Goal: Task Accomplishment & Management: Use online tool/utility

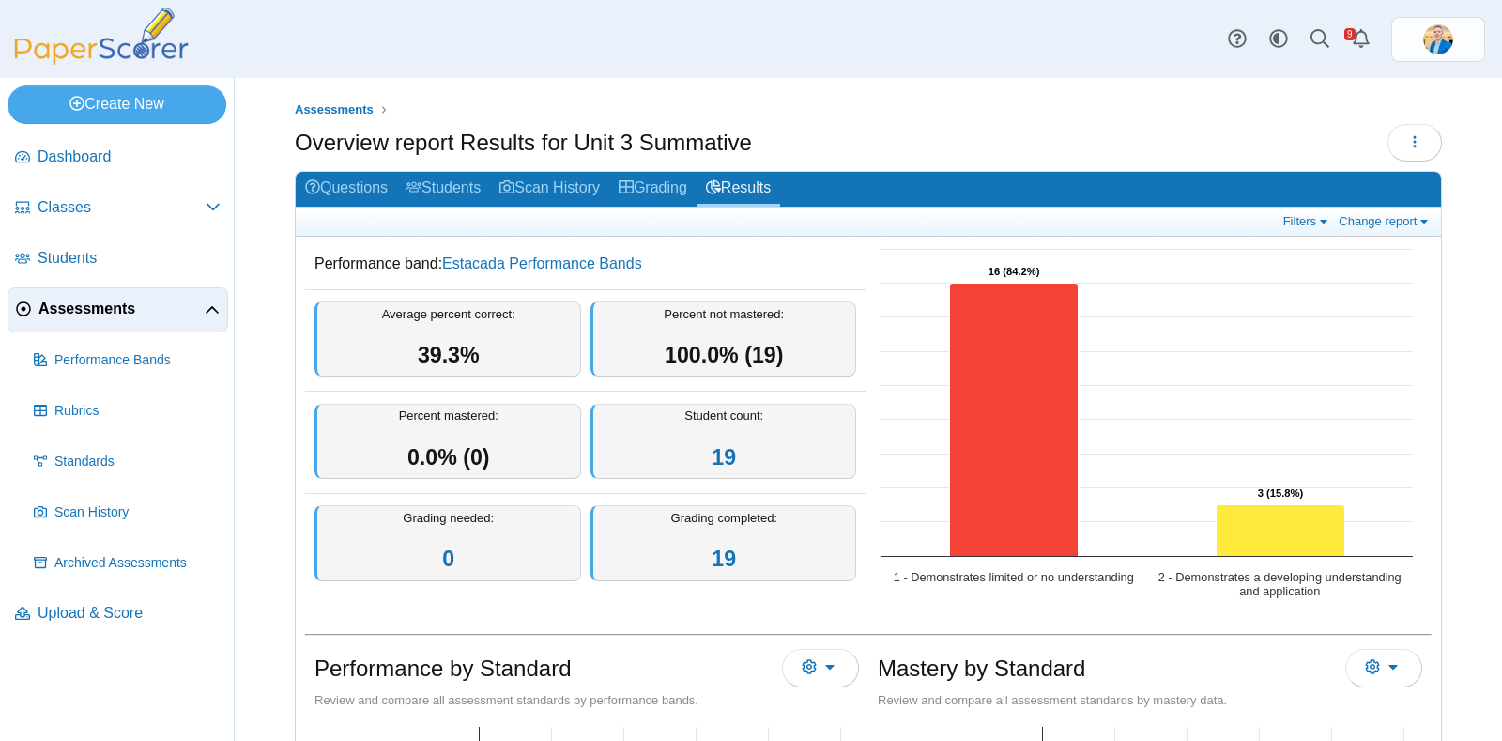
click at [85, 300] on span "Assessments" at bounding box center [121, 309] width 166 height 21
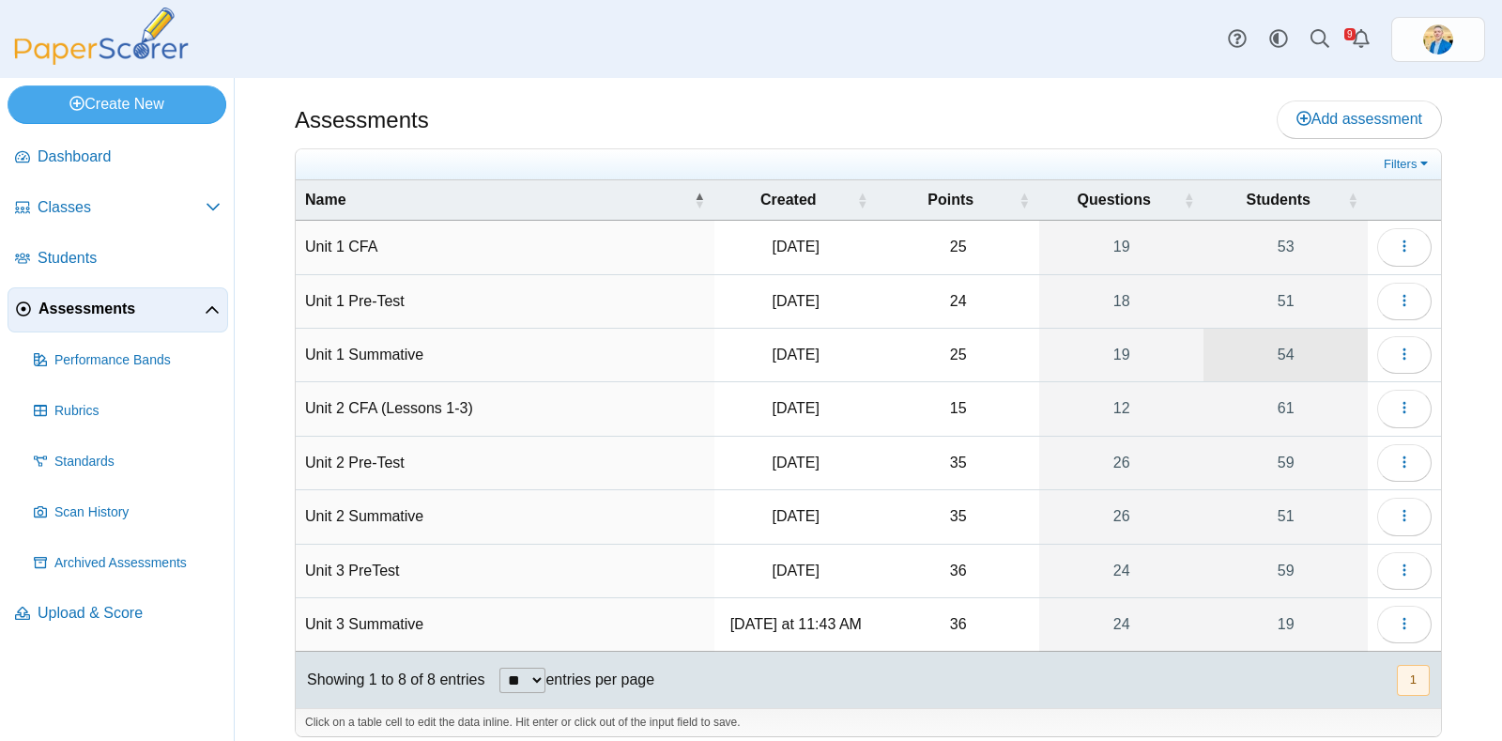
click at [1272, 349] on link "54" at bounding box center [1286, 355] width 164 height 53
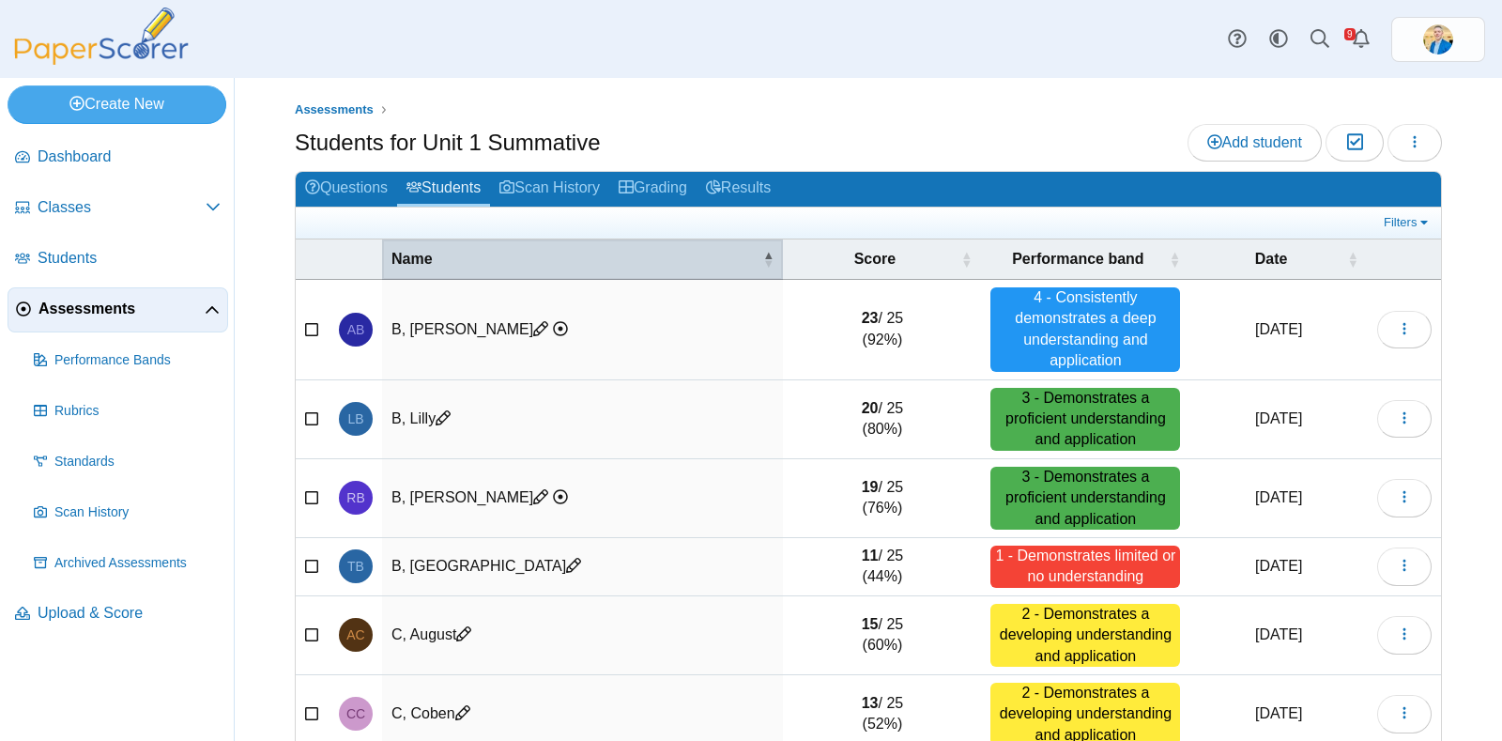
click at [425, 253] on span "Name" at bounding box center [575, 259] width 367 height 21
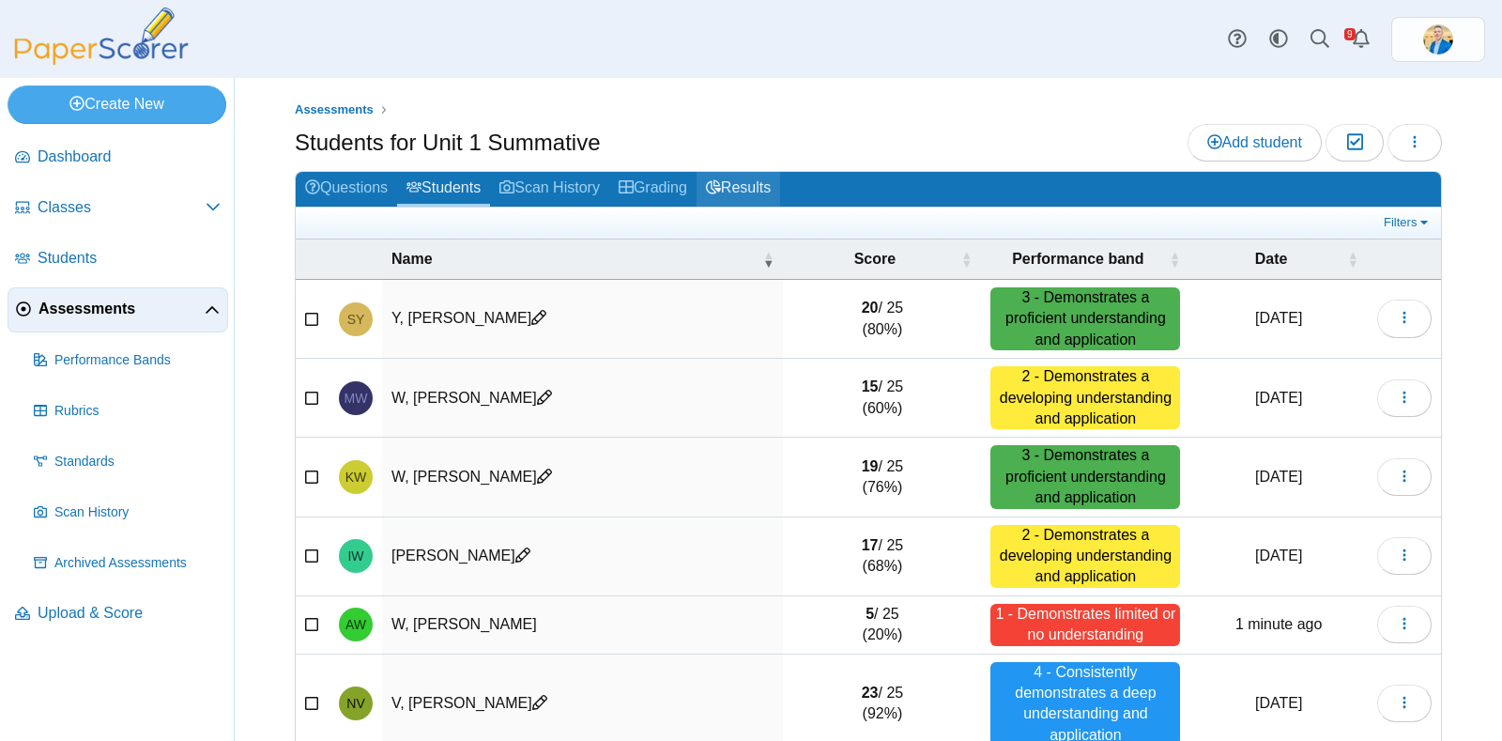
click at [740, 187] on link "Results" at bounding box center [739, 189] width 84 height 35
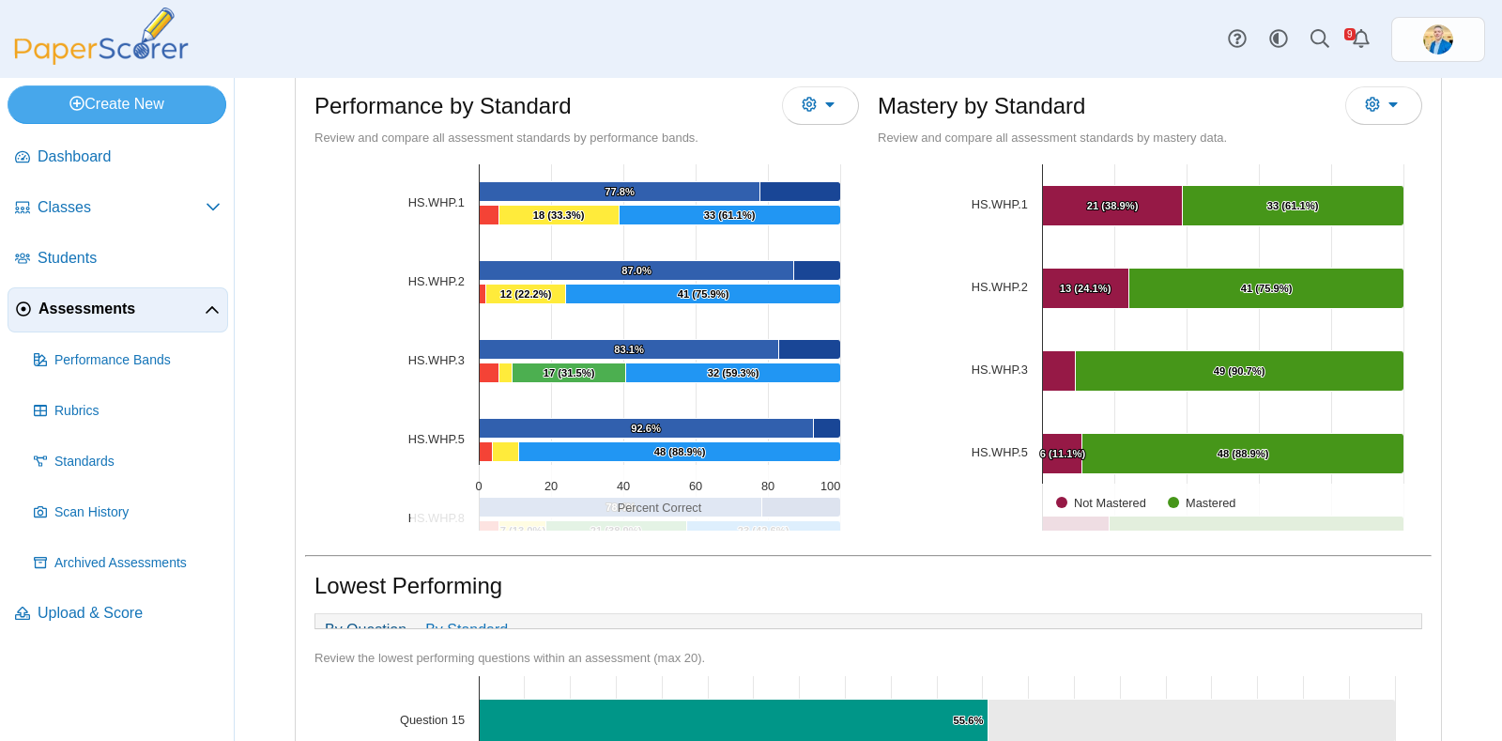
scroll to position [352, 0]
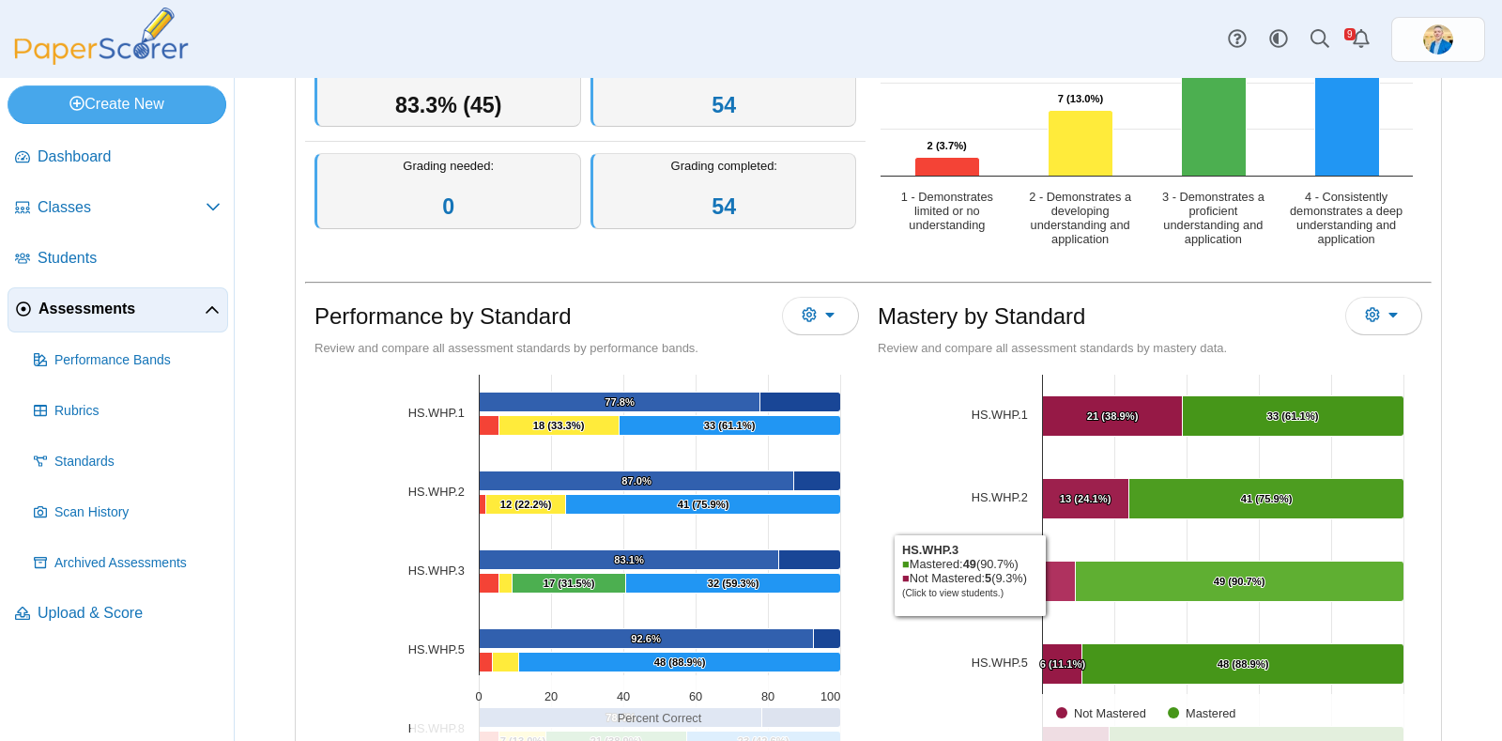
click at [1043, 575] on Mastered "[object Object], 5. Not Mastered." at bounding box center [1059, 582] width 33 height 40
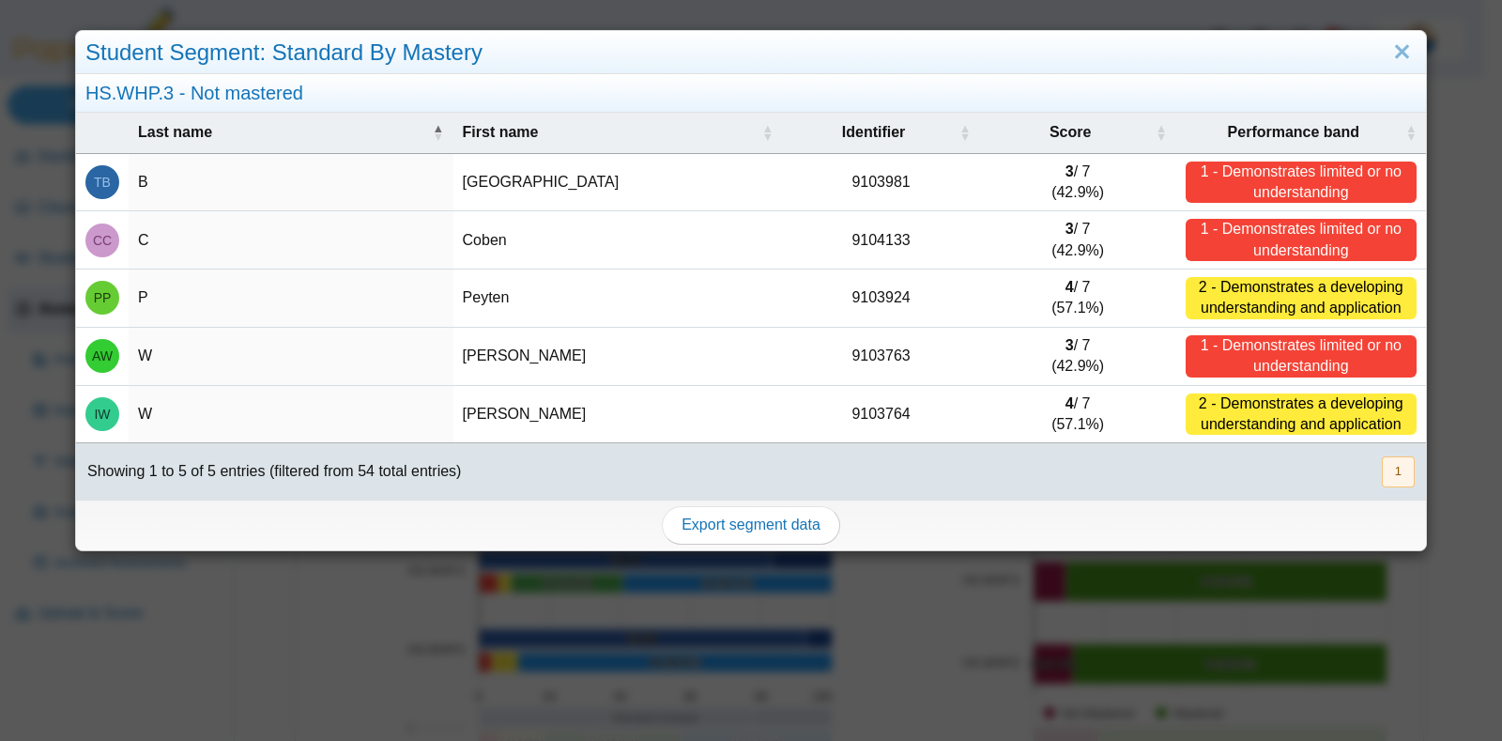
click at [1028, 659] on div "Student Segment: Standard By Mastery HS.WHP.3 - Not mastered Last name First na…" at bounding box center [751, 370] width 1502 height 741
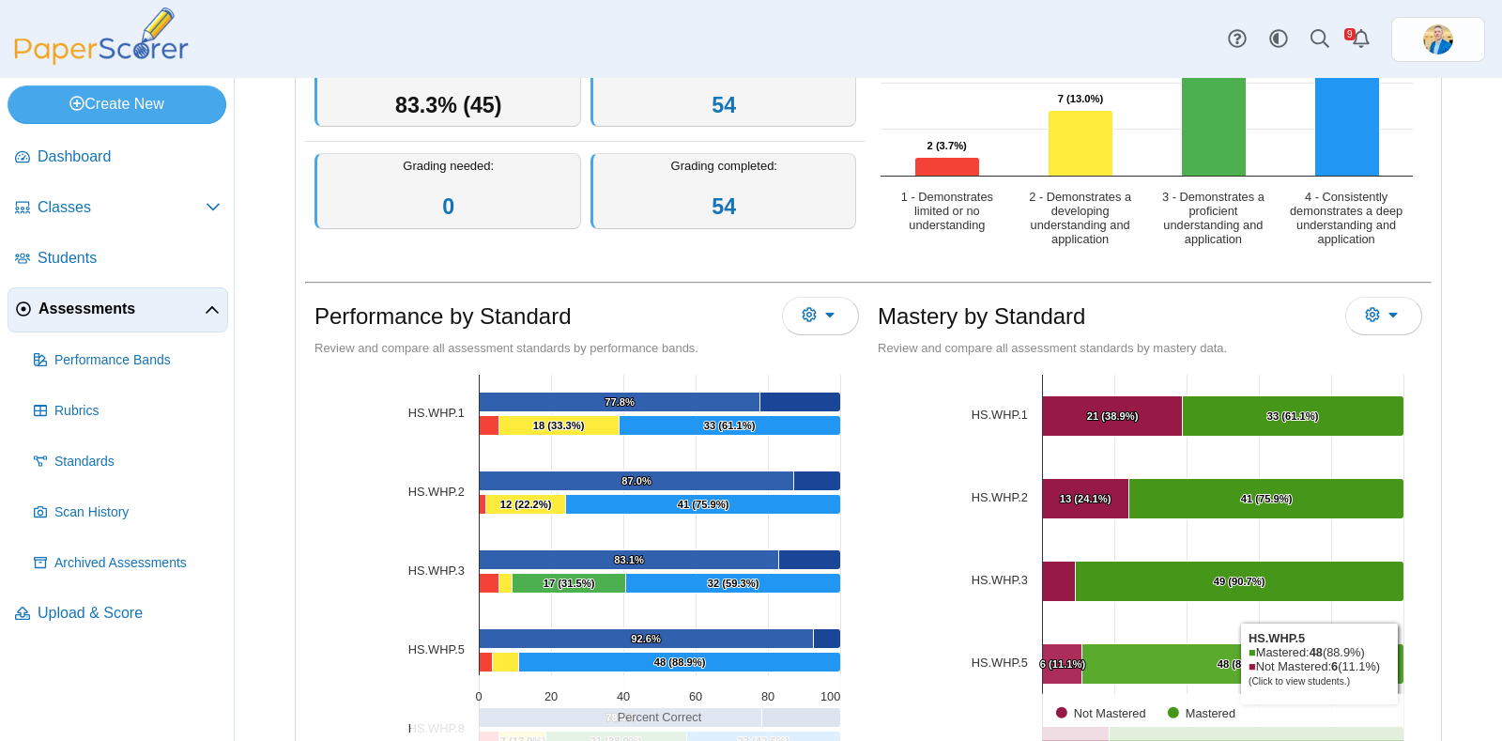
scroll to position [93, 0]
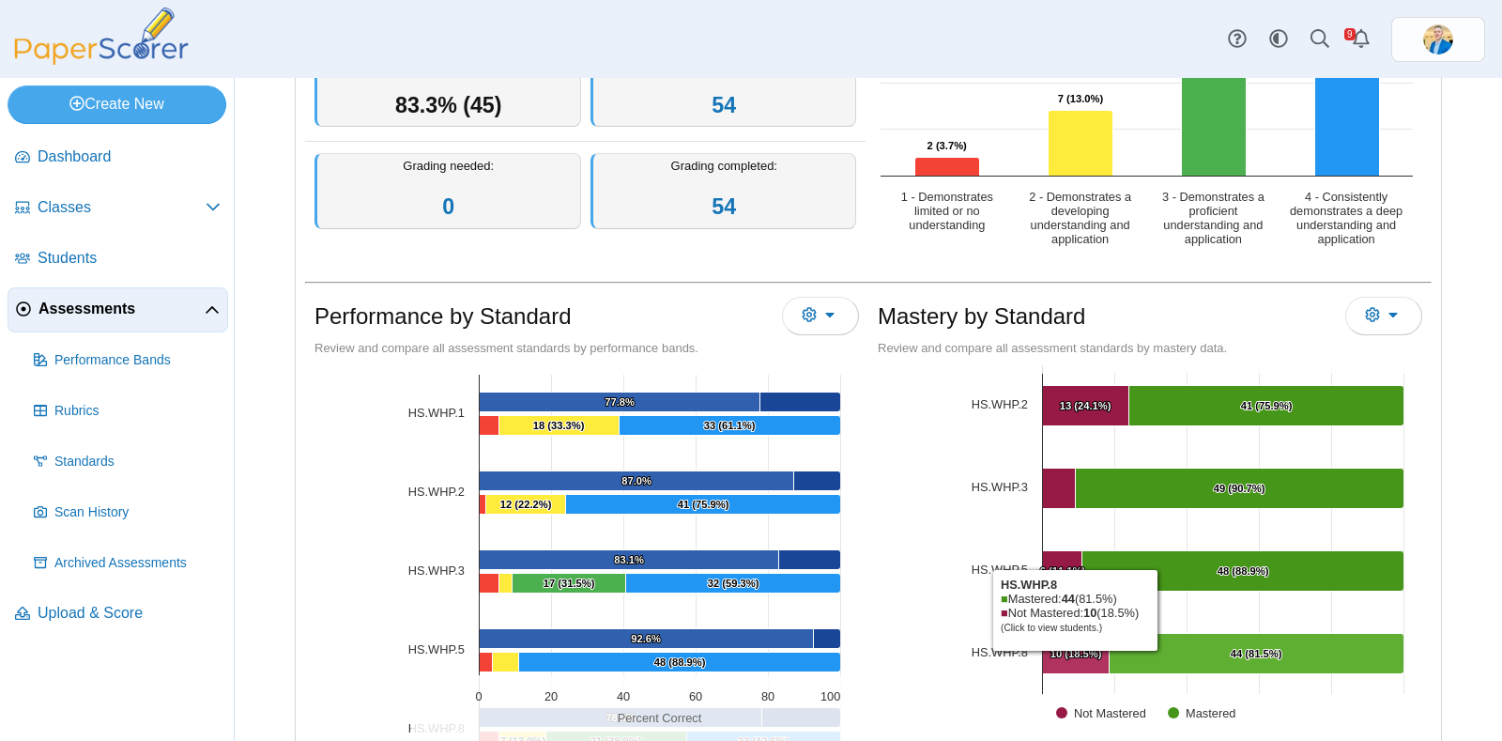
click at [1066, 653] on text "10 (18.5%) ​ 10 (18.5%)" at bounding box center [1077, 653] width 52 height 11
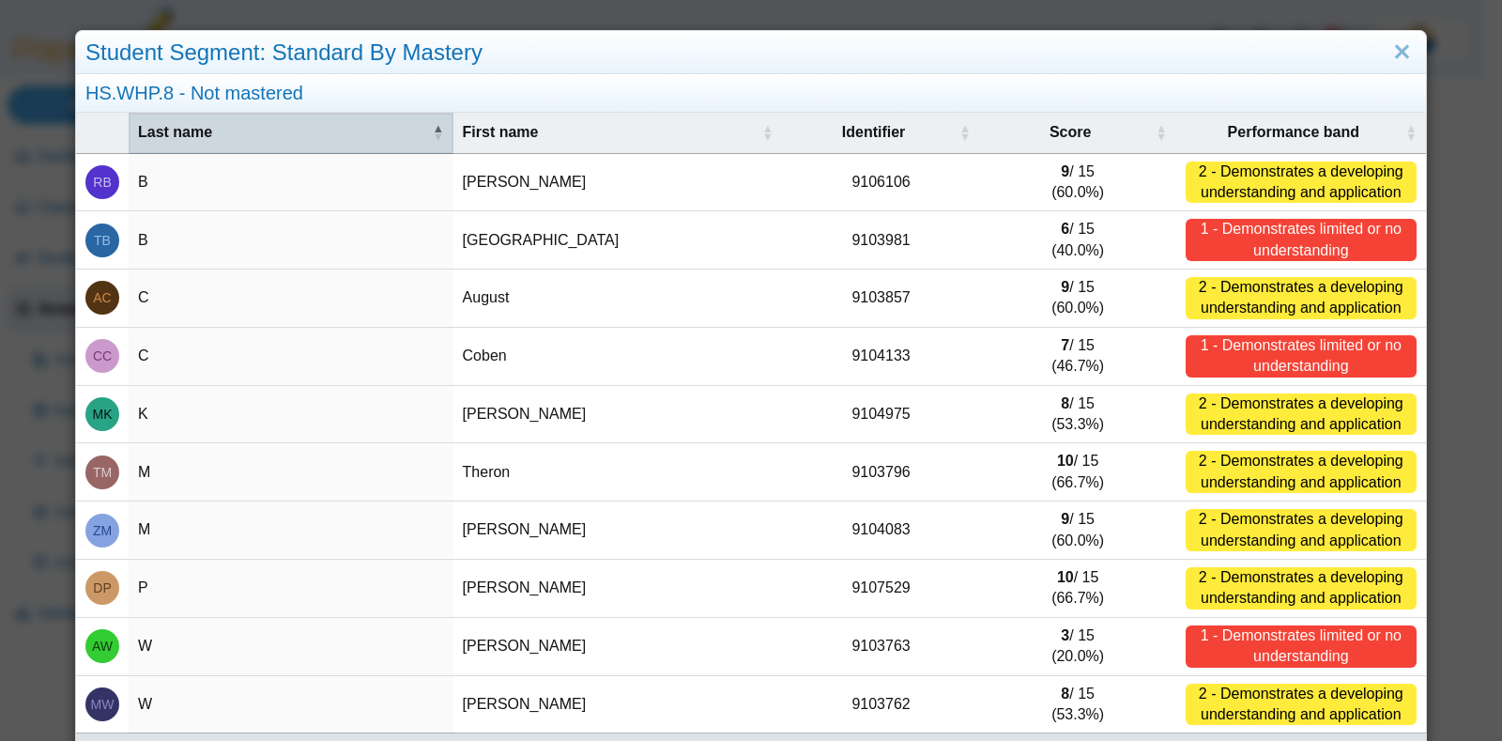
click at [187, 127] on span "Last name" at bounding box center [283, 132] width 291 height 21
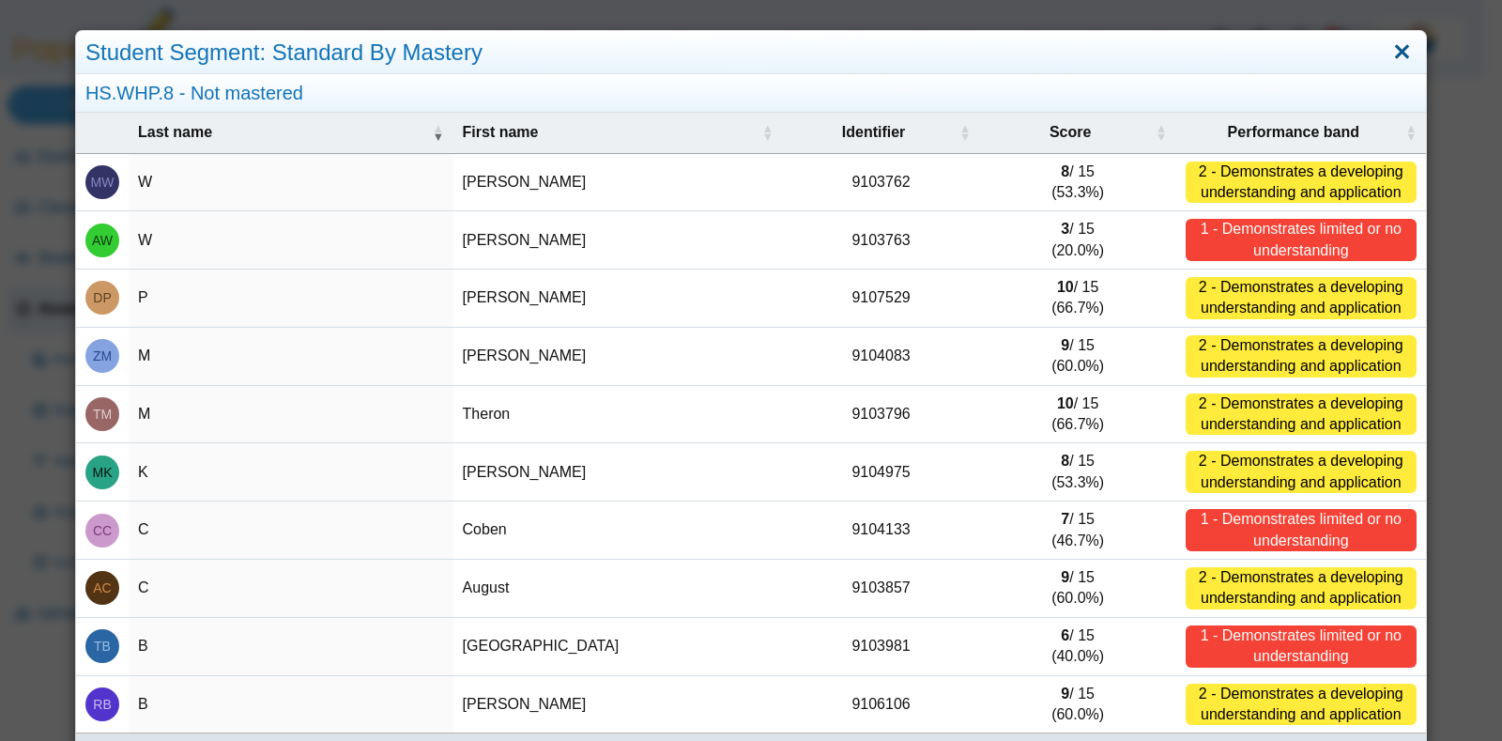
click at [1388, 52] on link "Close" at bounding box center [1402, 53] width 29 height 32
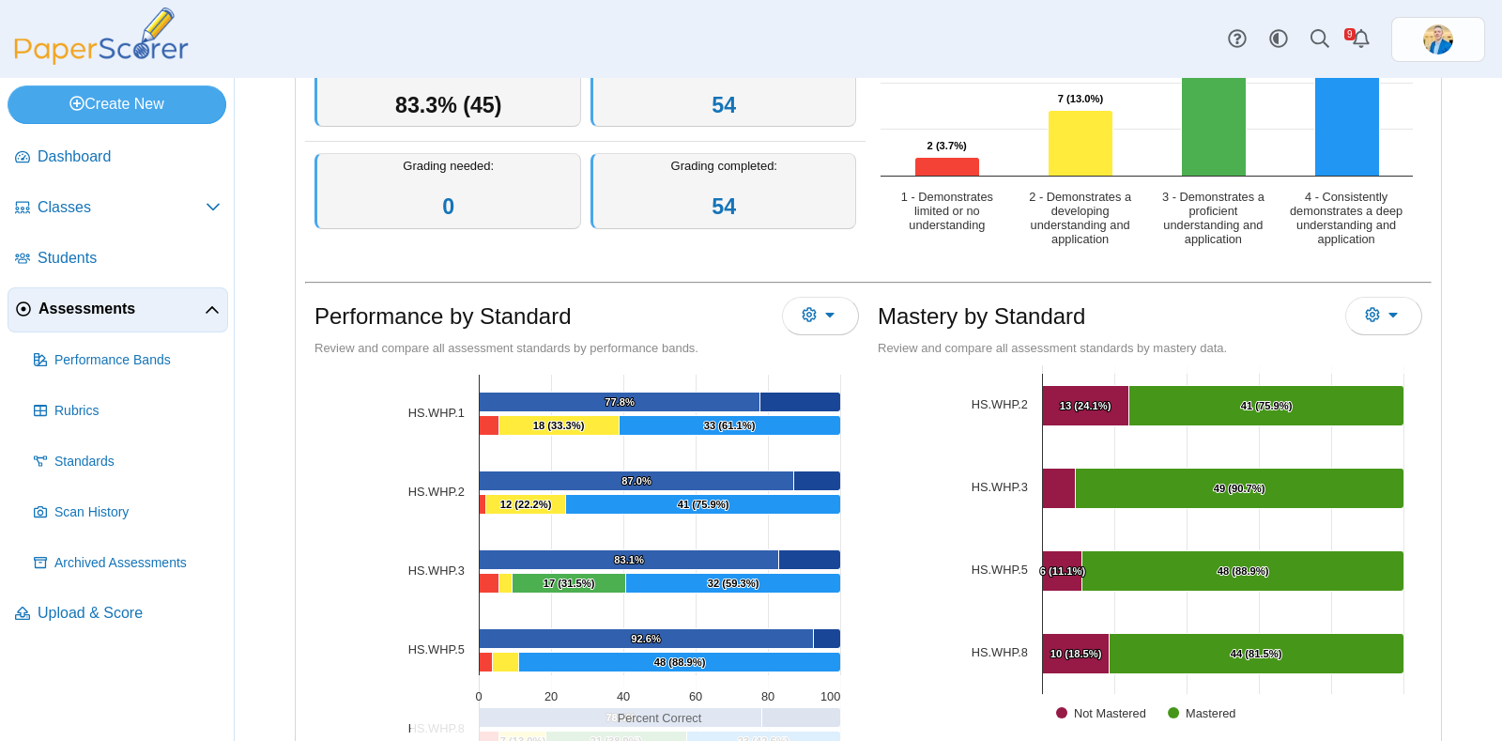
click at [78, 307] on span "Assessments" at bounding box center [121, 309] width 166 height 21
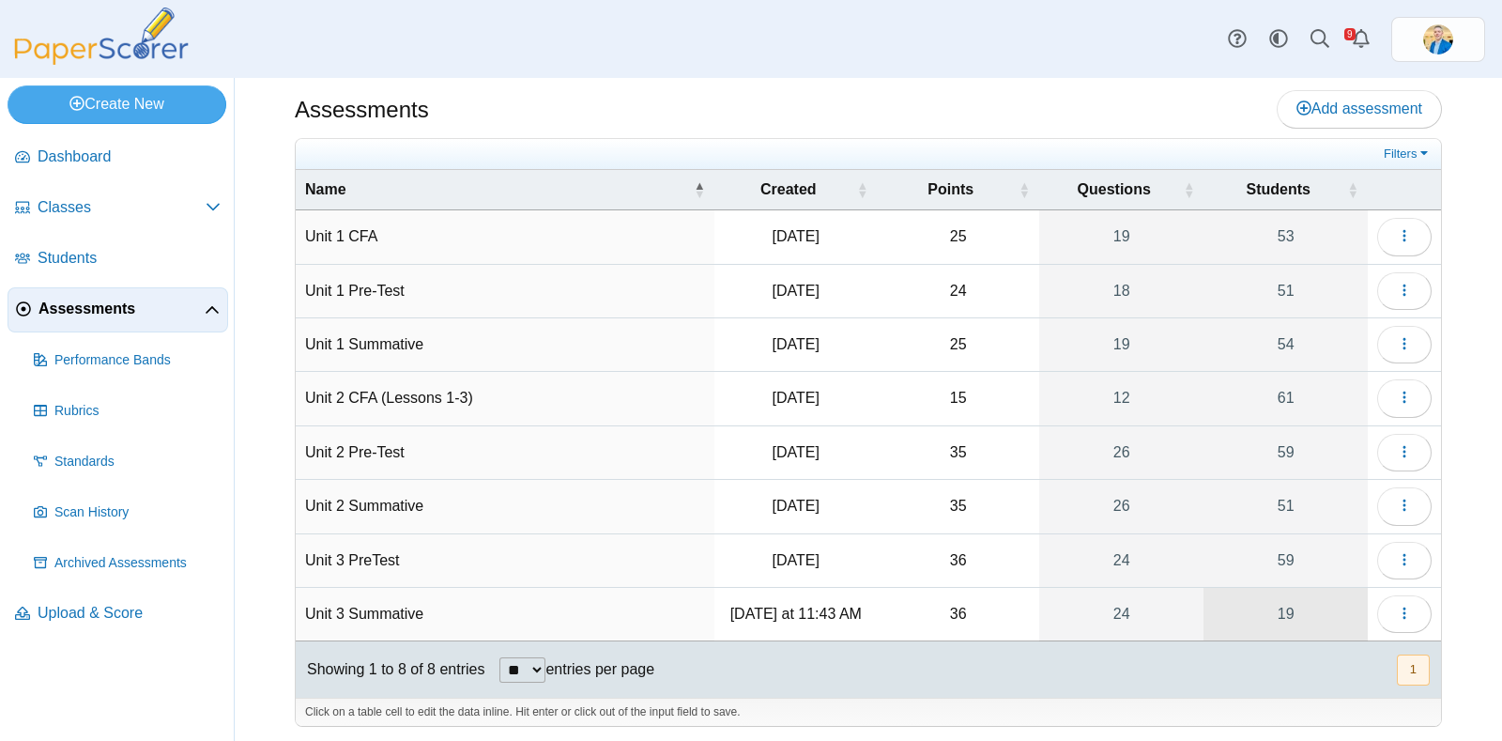
scroll to position [13, 0]
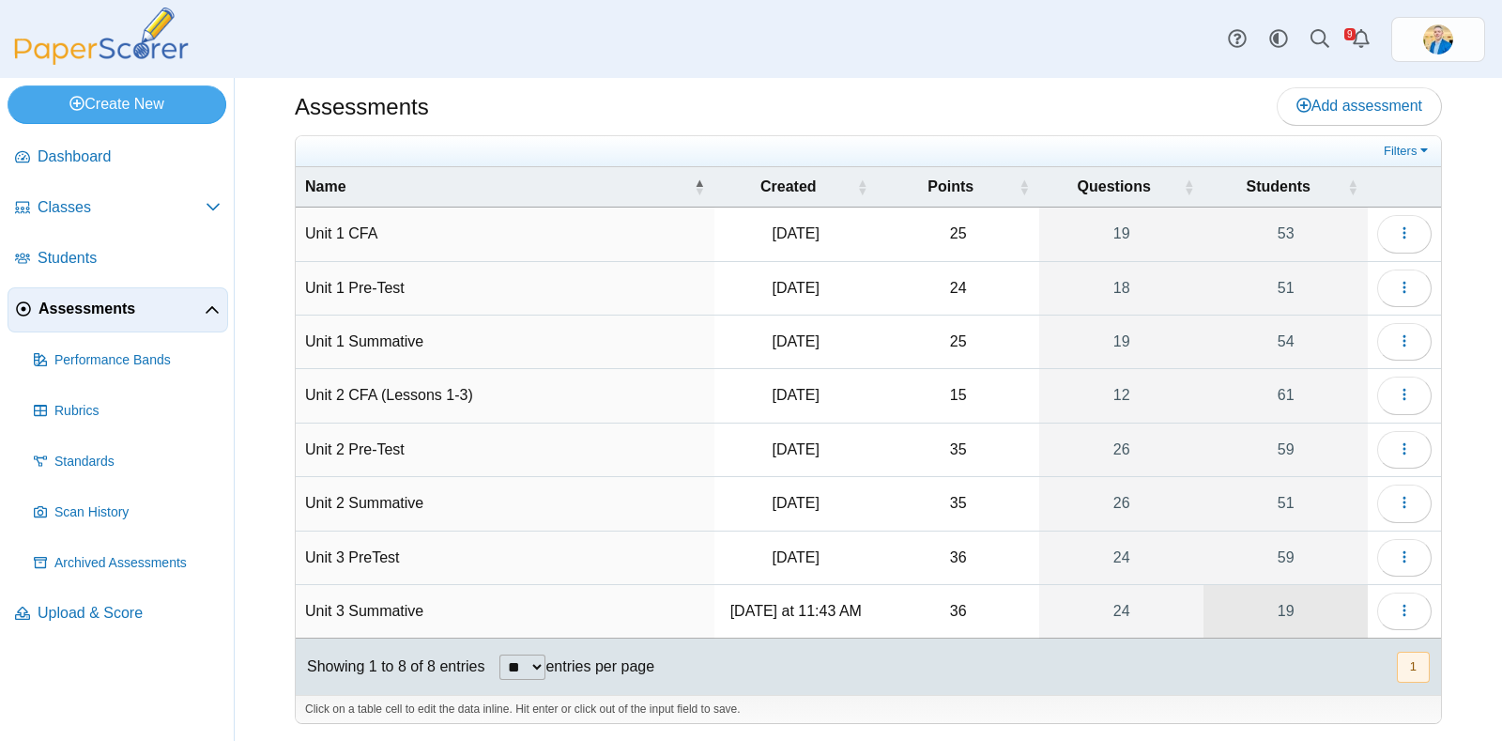
click at [1273, 609] on link "19" at bounding box center [1286, 611] width 164 height 53
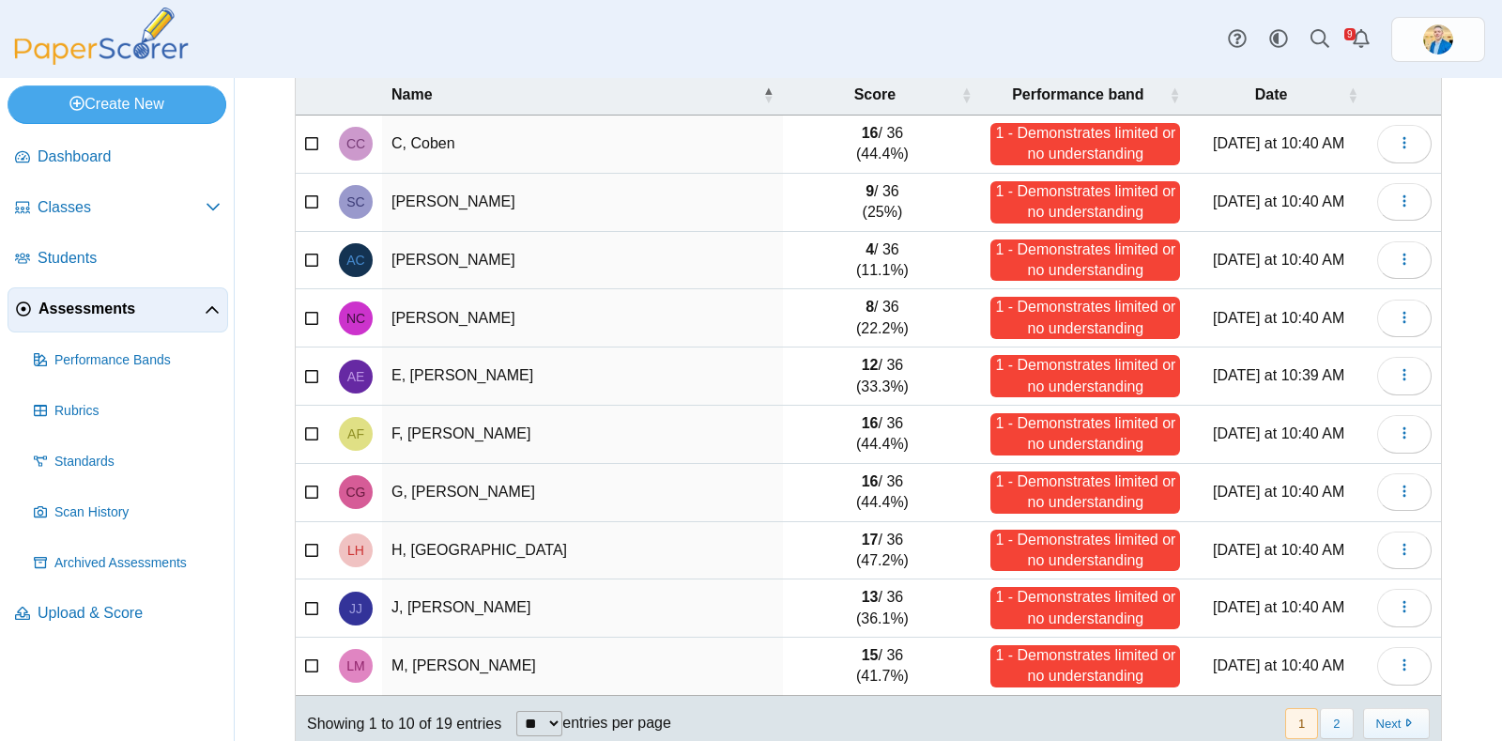
scroll to position [190, 0]
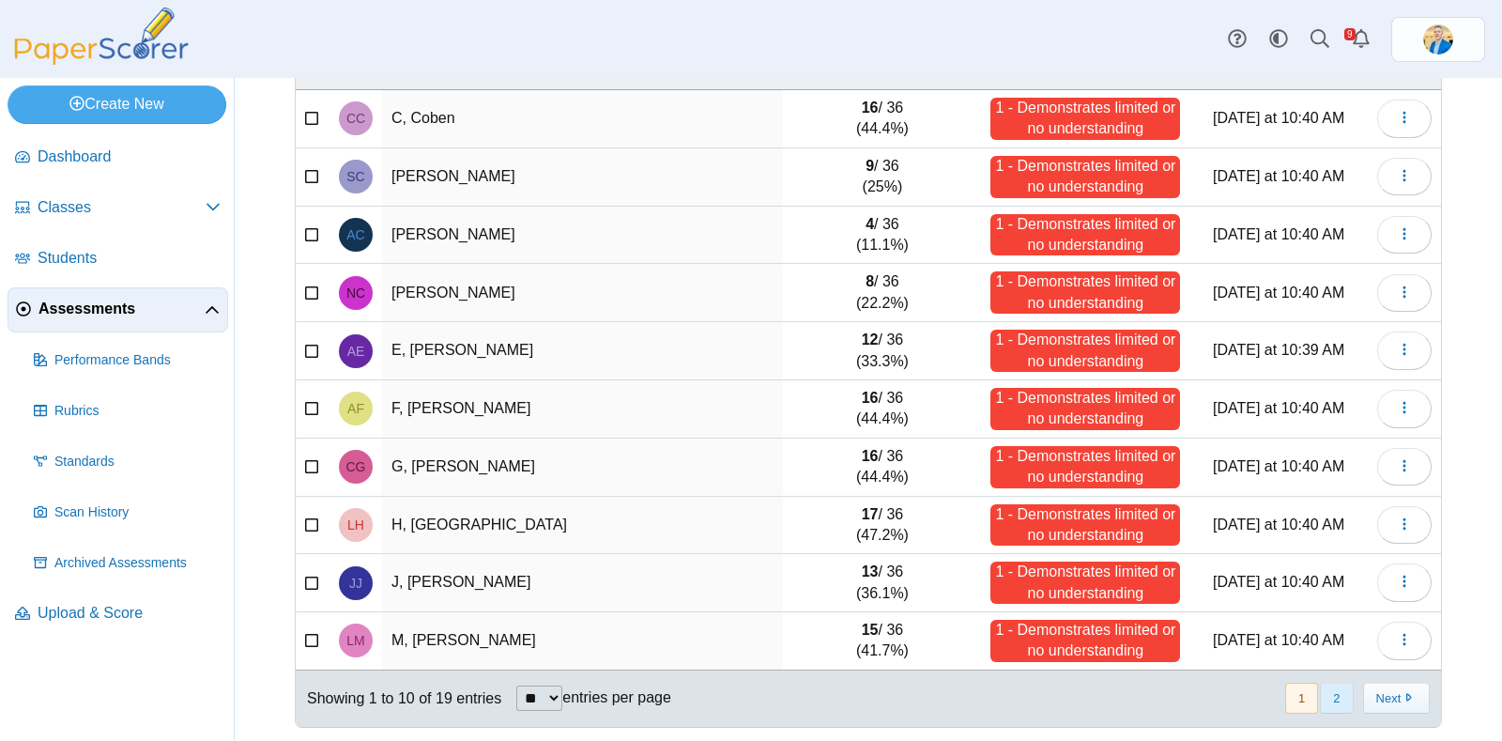
click at [1330, 692] on button "2" at bounding box center [1336, 698] width 33 height 31
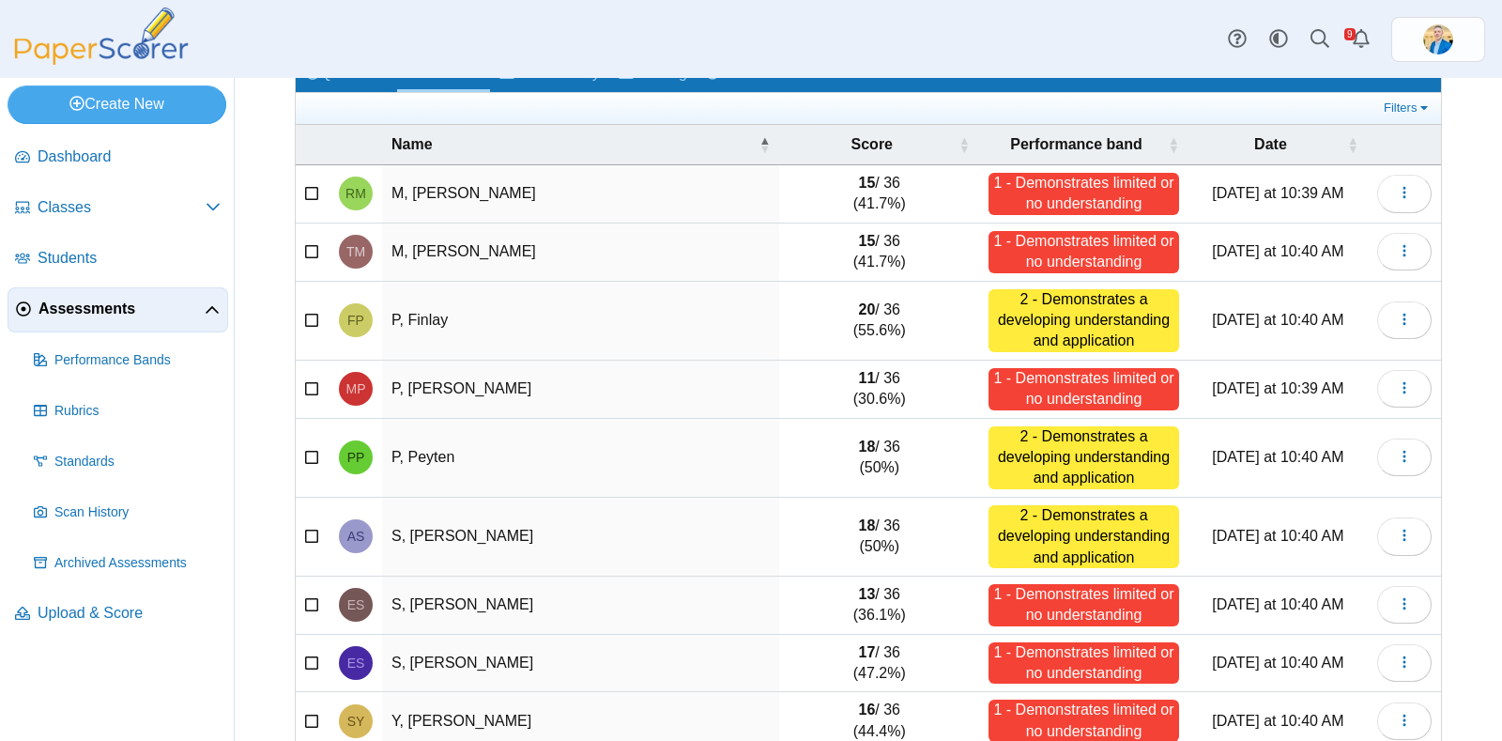
scroll to position [78, 0]
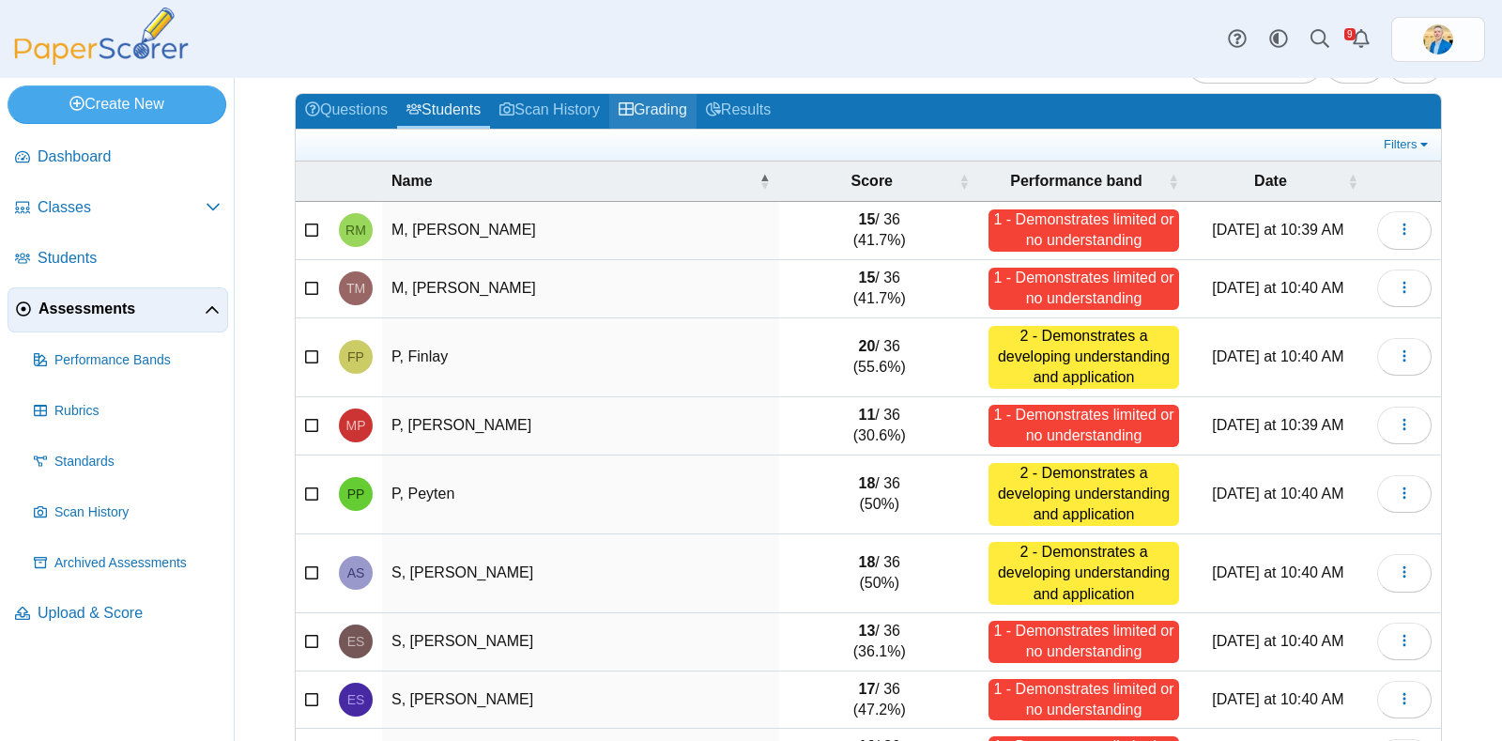
click at [688, 101] on link "Grading" at bounding box center [652, 111] width 87 height 35
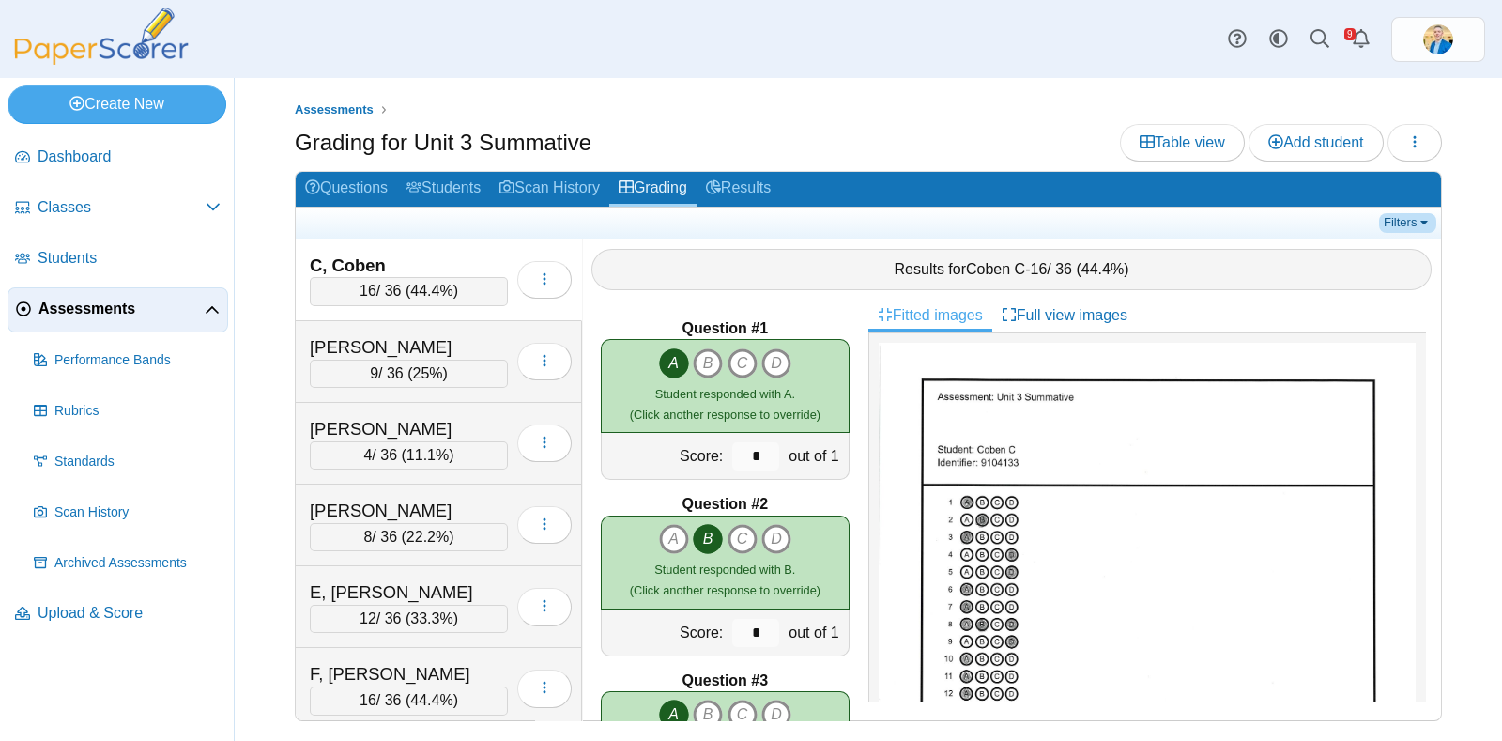
click at [1409, 221] on link "Filters" at bounding box center [1407, 222] width 57 height 19
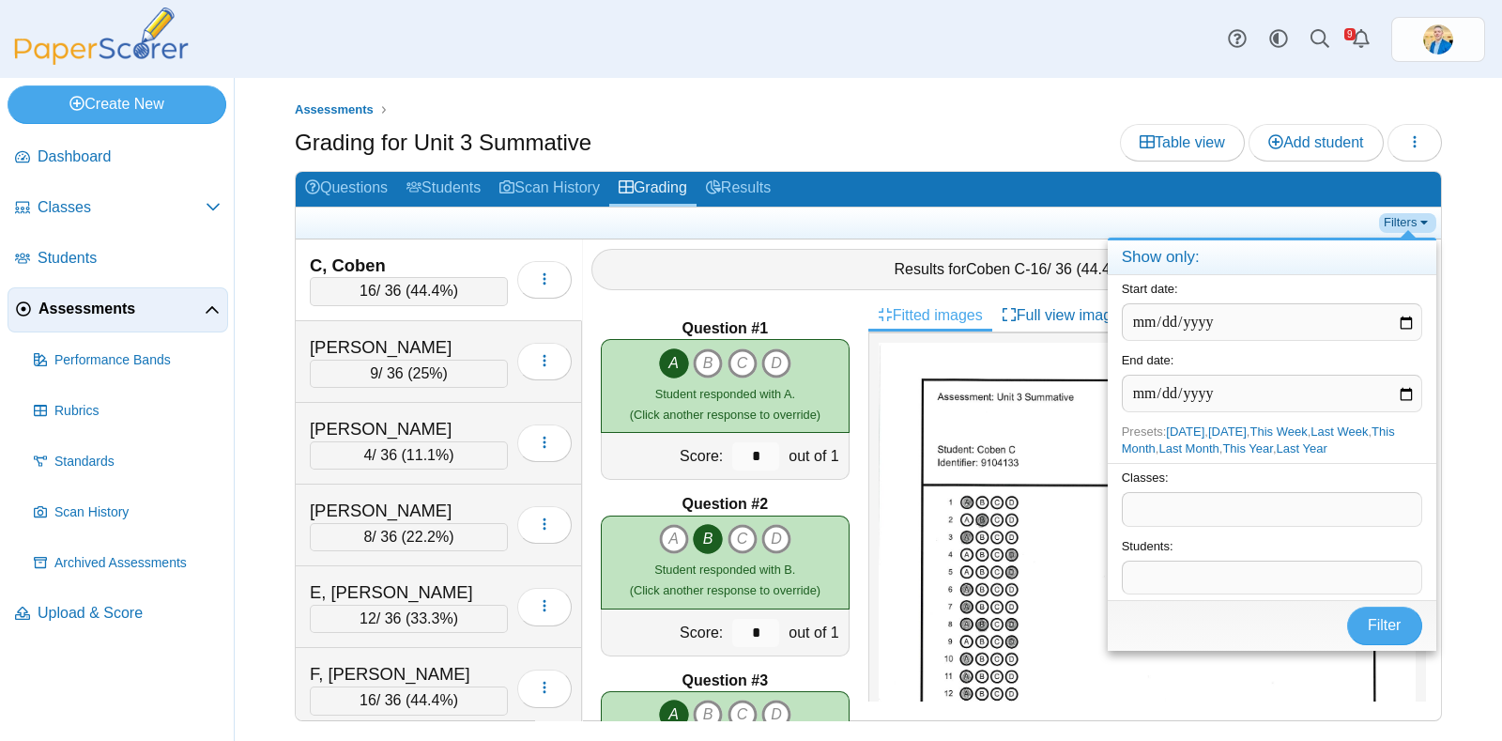
click at [1418, 219] on link "Filters" at bounding box center [1407, 222] width 57 height 19
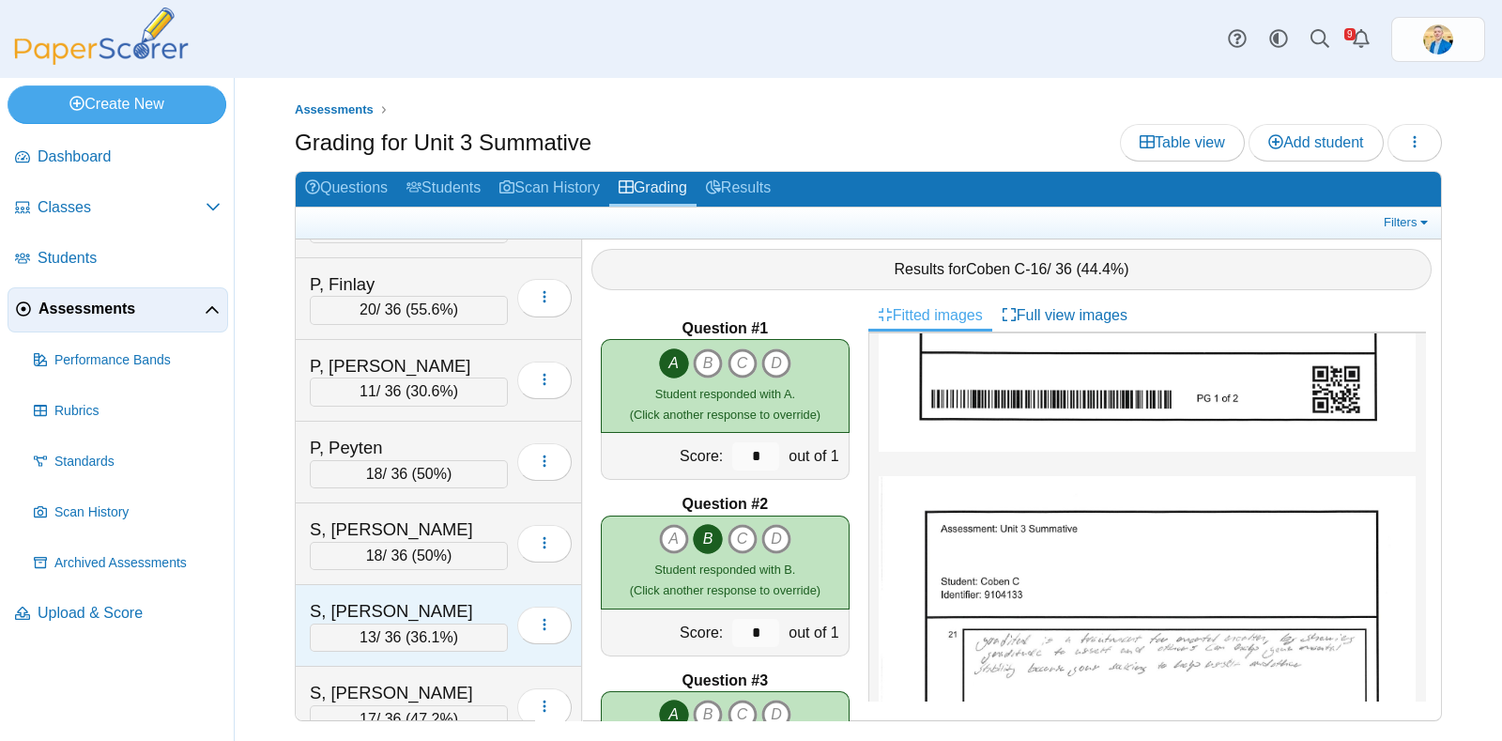
scroll to position [1063, 0]
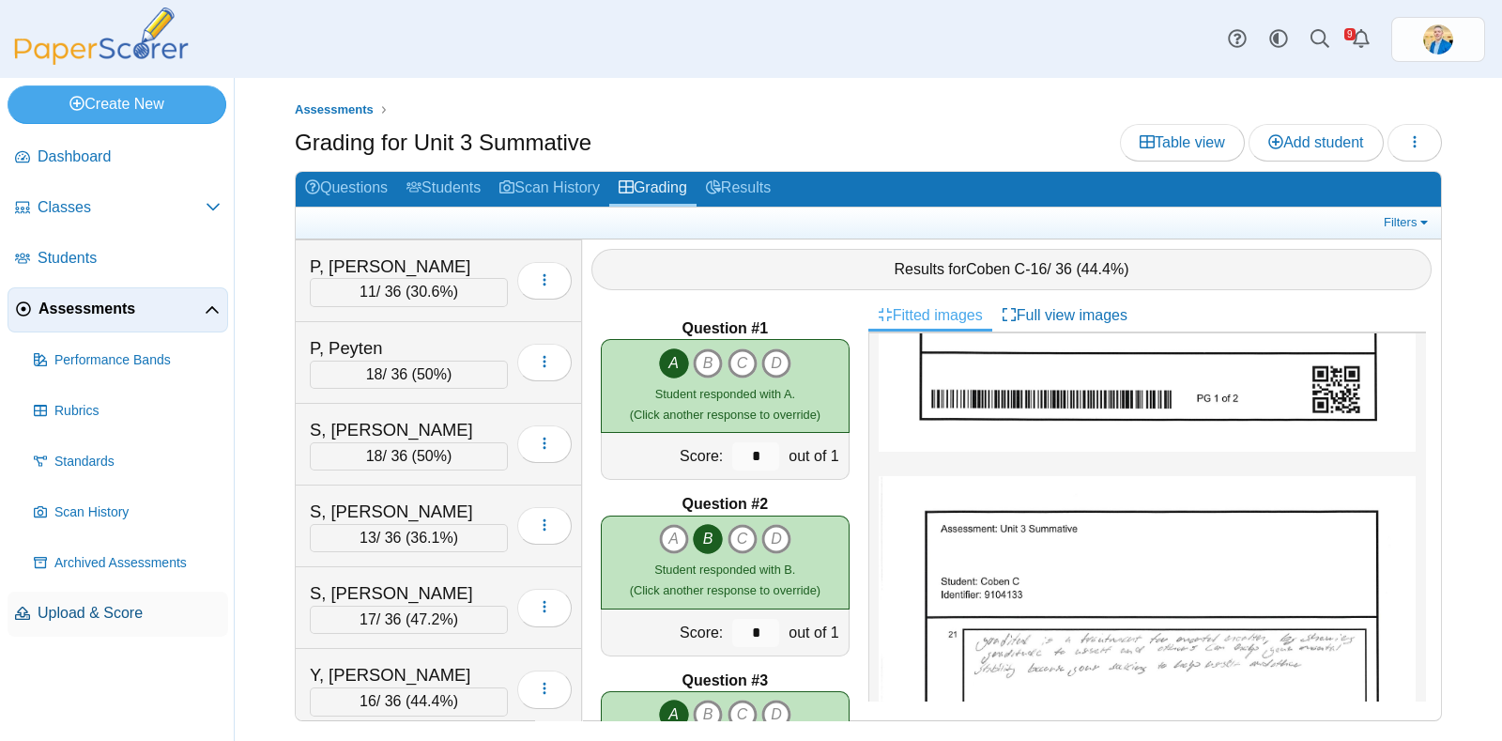
click at [115, 605] on span "Upload & Score" at bounding box center [129, 613] width 183 height 21
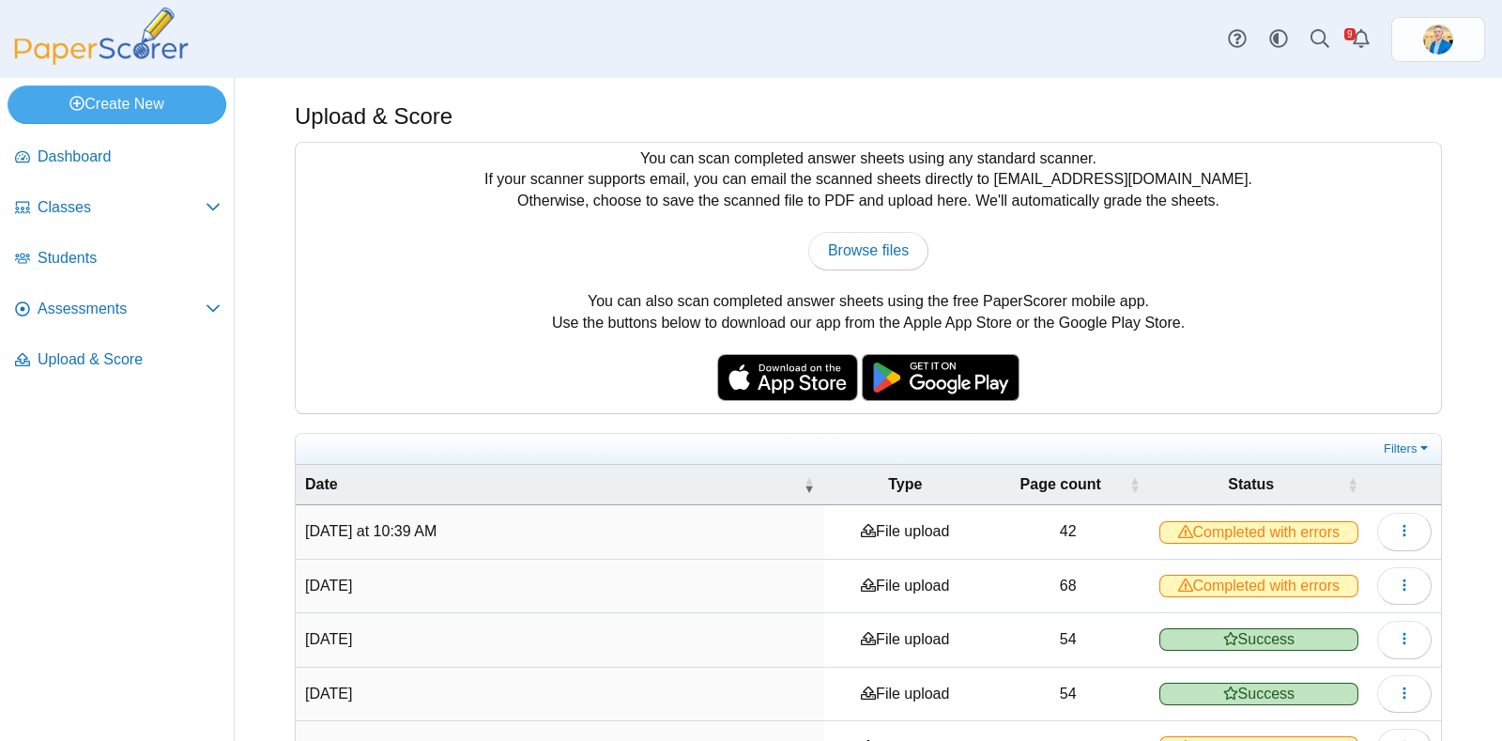
click at [1255, 521] on span "Completed with errors" at bounding box center [1259, 532] width 199 height 23
click at [1397, 523] on icon "button" at bounding box center [1404, 530] width 15 height 15
click at [1315, 579] on link "View scanned pages" at bounding box center [1301, 571] width 225 height 28
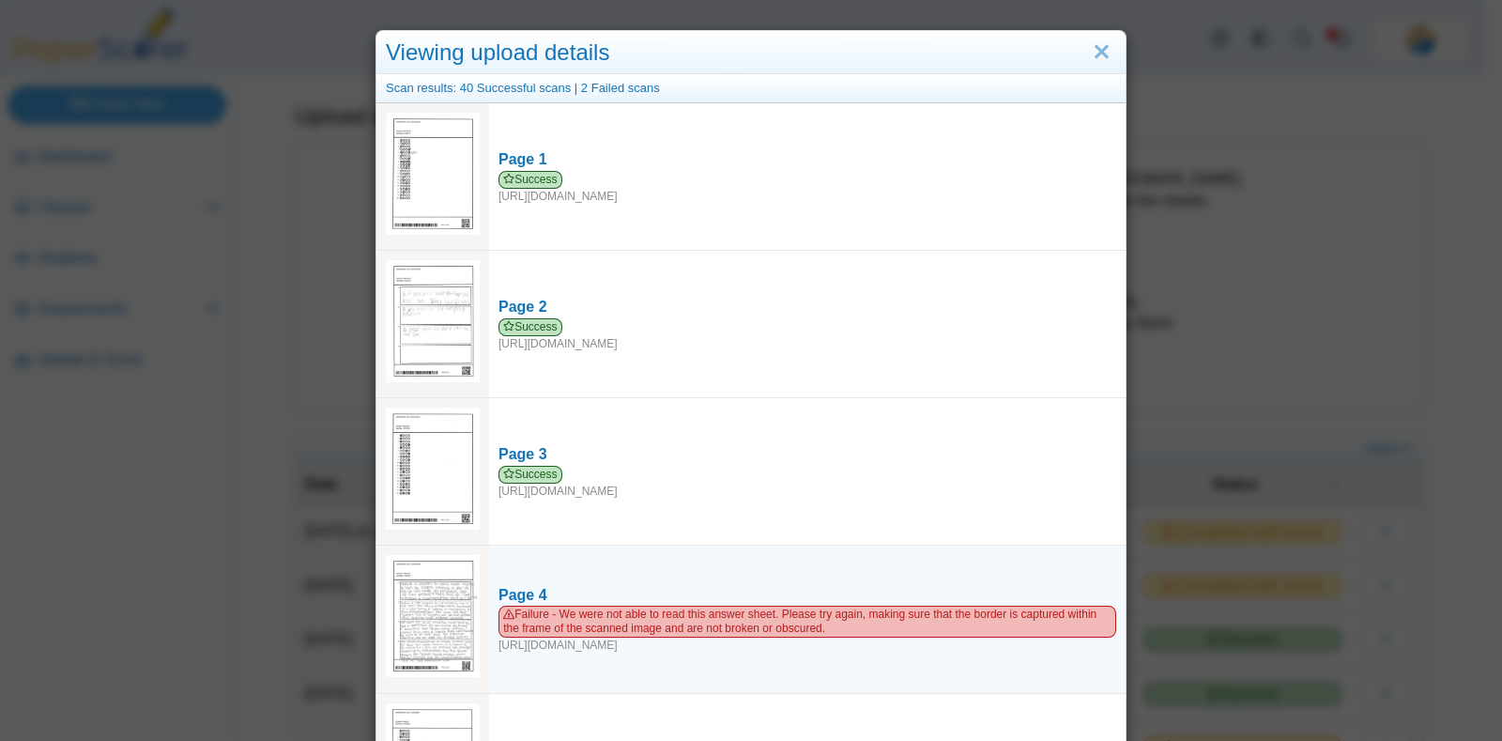
click at [439, 603] on img at bounding box center [433, 616] width 94 height 122
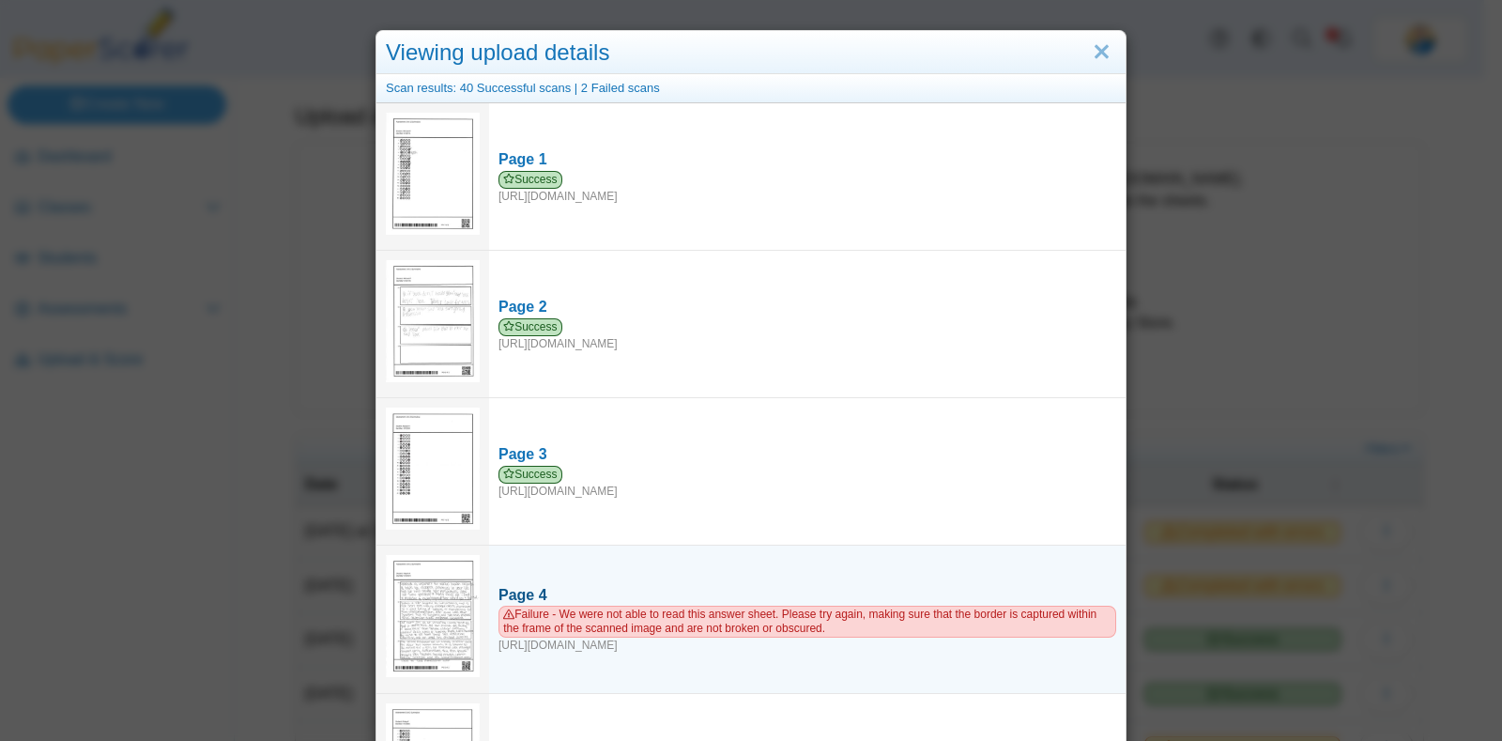
click at [573, 586] on div "Page 4" at bounding box center [808, 595] width 618 height 21
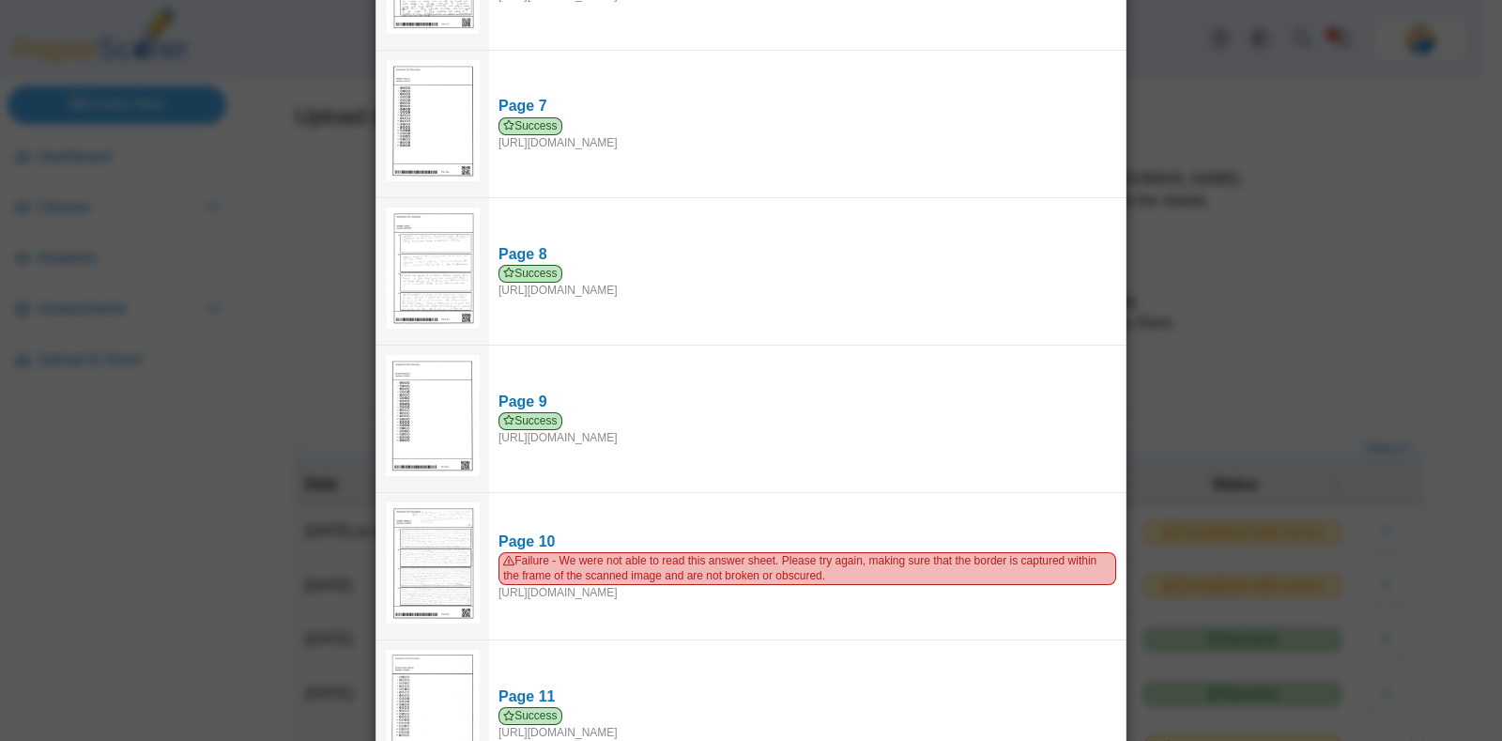
scroll to position [1056, 0]
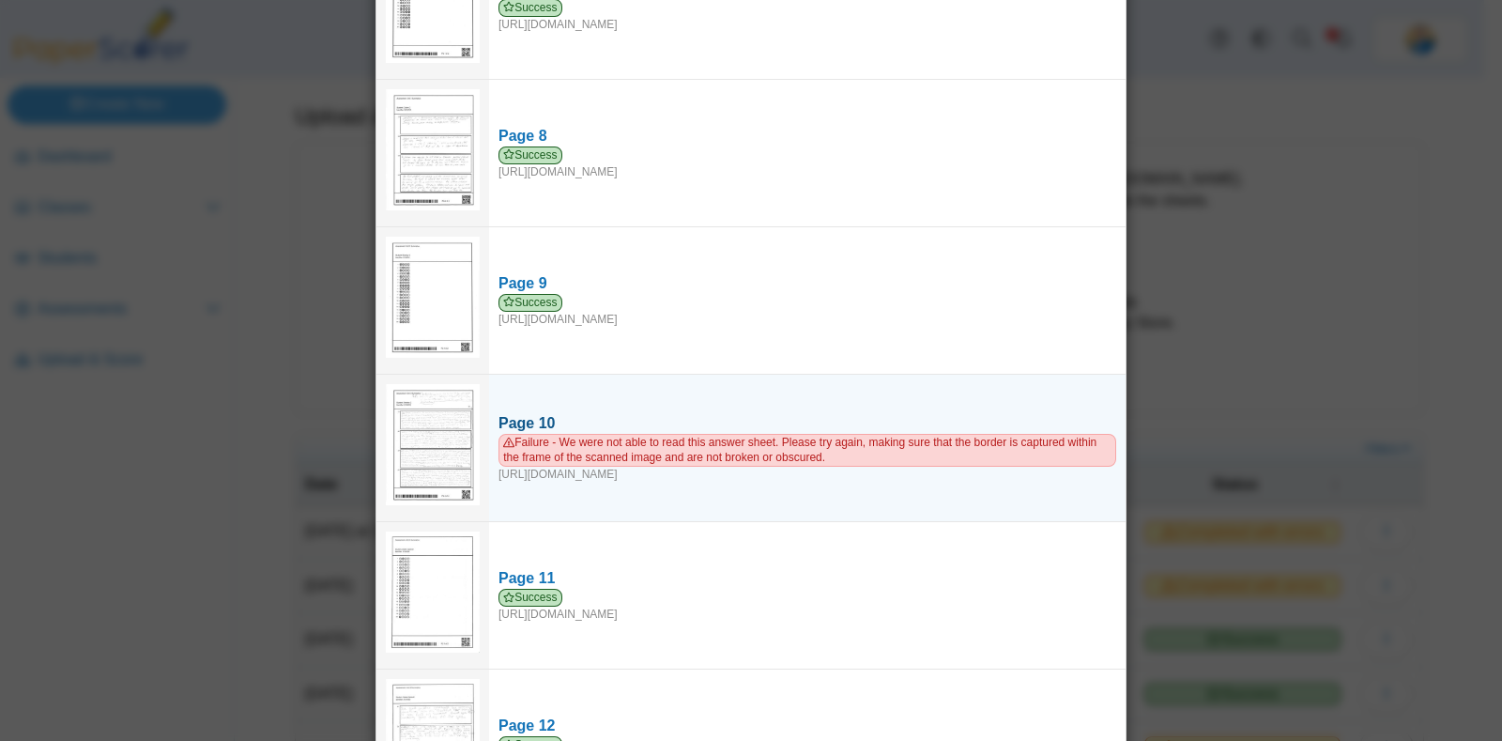
click at [543, 458] on div "Failure - We were not able to read this answer sheet. Please try again, making …" at bounding box center [808, 458] width 618 height 48
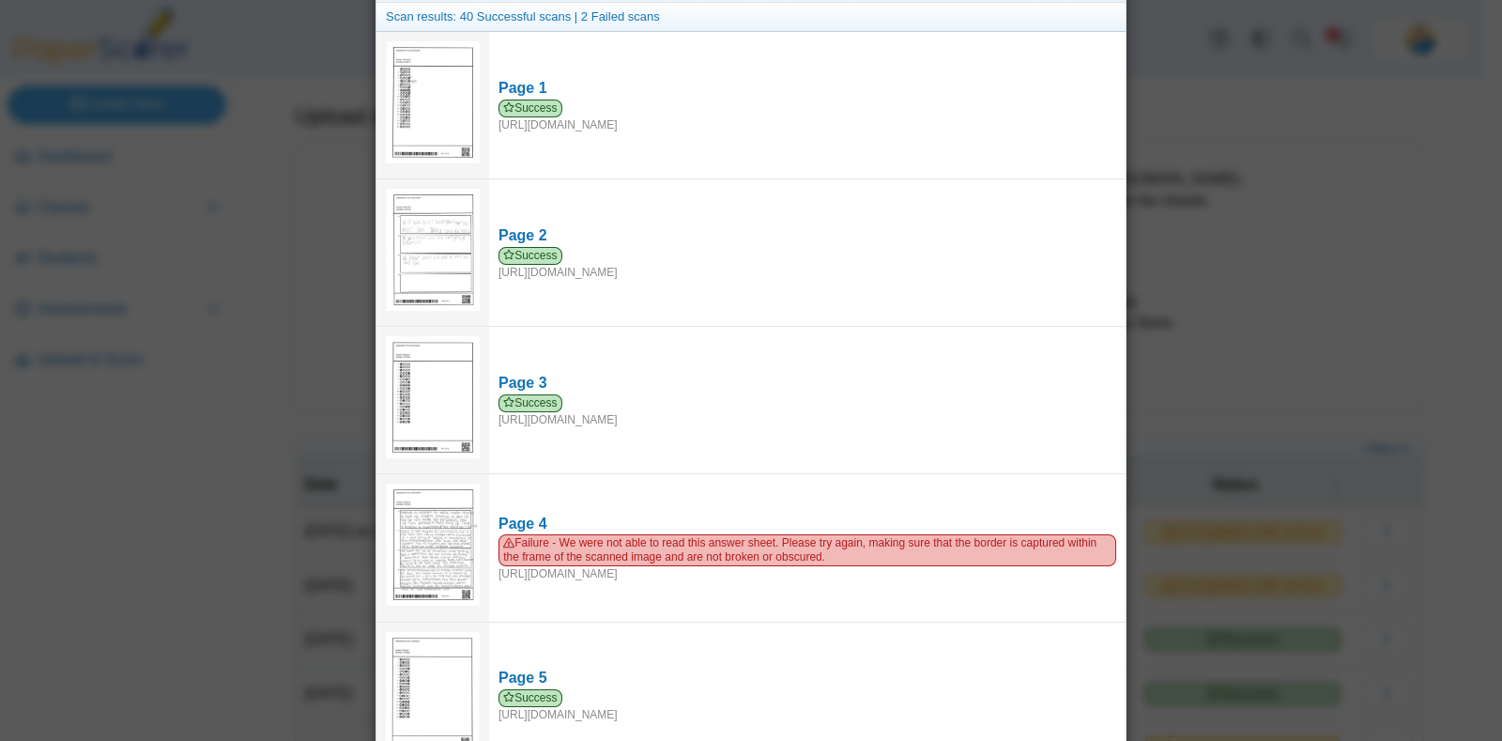
scroll to position [0, 0]
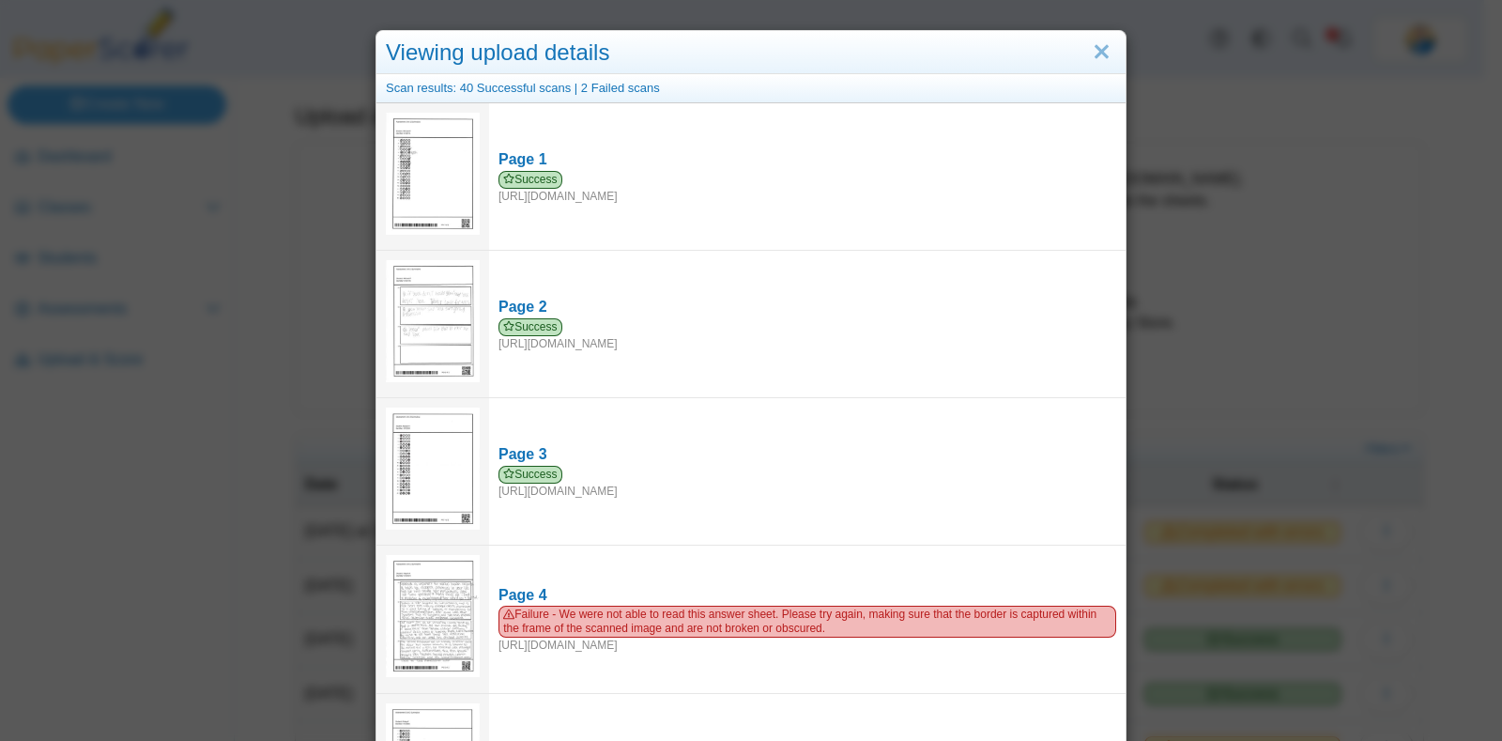
click at [151, 550] on div "Viewing upload details Scan results: 40 Successful scans | 2 Failed scans Page …" at bounding box center [751, 370] width 1502 height 741
